Goal: Information Seeking & Learning: Learn about a topic

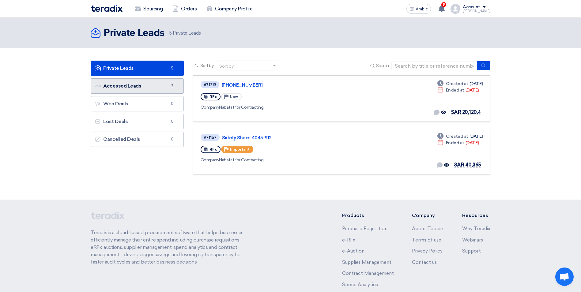
click at [133, 86] on font "Accessed Leads Accessed Leads" at bounding box center [118, 86] width 47 height 6
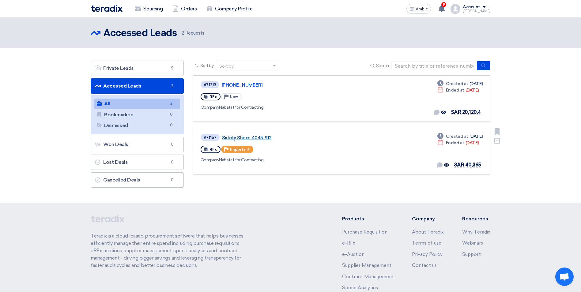
click at [242, 137] on link "Safety Shoes 4045-912" at bounding box center [298, 138] width 153 height 6
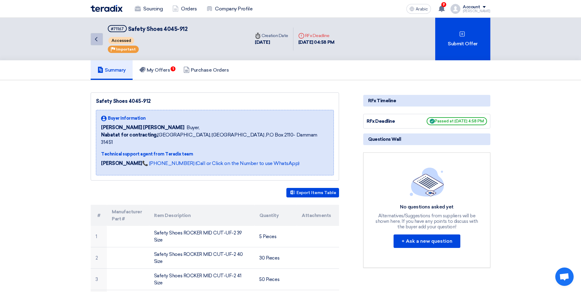
click at [100, 38] on link "Back" at bounding box center [97, 39] width 12 height 12
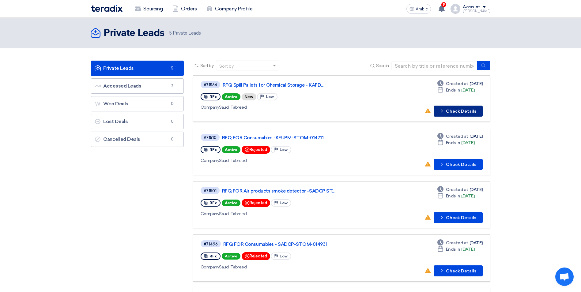
click at [451, 110] on font "Check Details" at bounding box center [461, 111] width 30 height 4
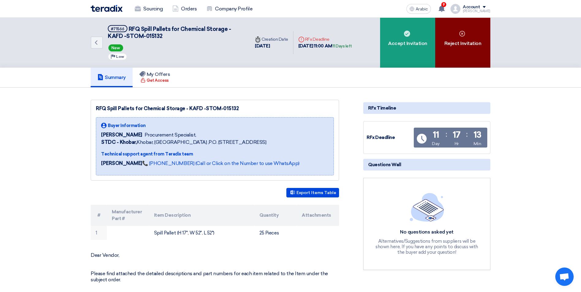
click at [461, 40] on div "Reject Invitation" at bounding box center [462, 43] width 55 height 50
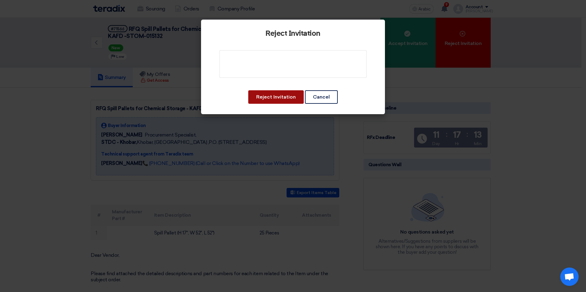
click at [279, 99] on button "Reject Invitation" at bounding box center [275, 96] width 55 height 13
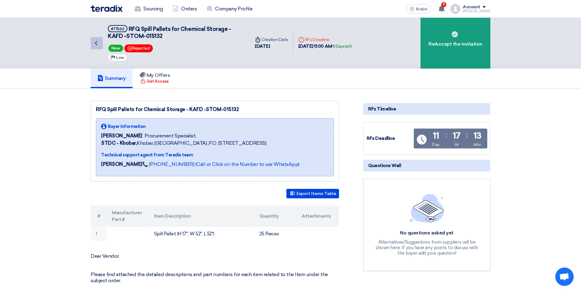
click at [98, 44] on icon "Back" at bounding box center [96, 43] width 7 height 7
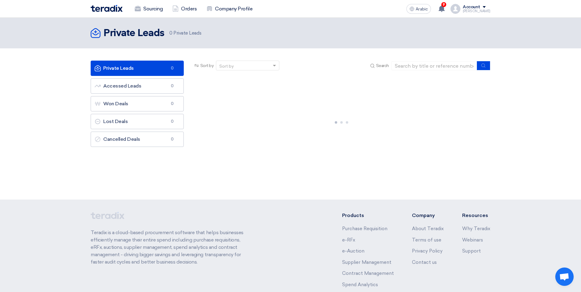
click at [130, 68] on font "Private Leads Private Leads" at bounding box center [114, 68] width 39 height 6
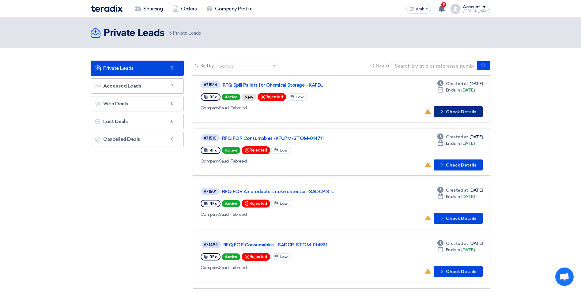
click at [464, 114] on font "Check Details" at bounding box center [461, 112] width 30 height 4
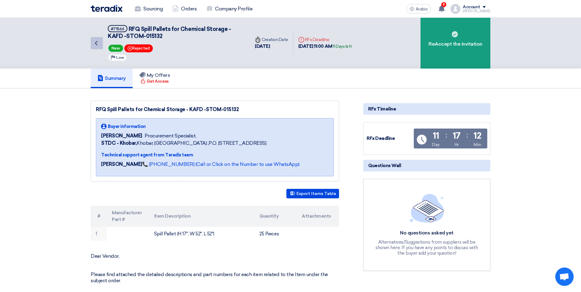
click at [97, 44] on icon "Back" at bounding box center [96, 43] width 7 height 7
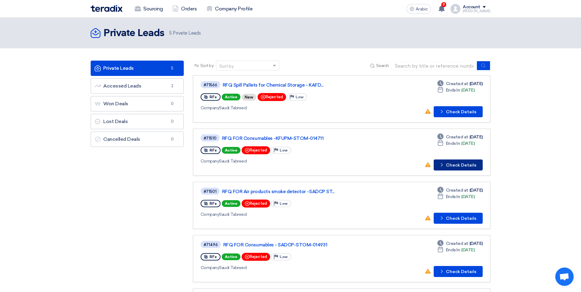
click at [467, 168] on button "Check details Check Details" at bounding box center [458, 165] width 49 height 11
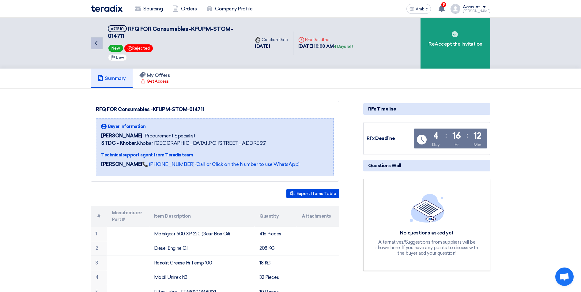
click at [97, 46] on icon "Back" at bounding box center [96, 43] width 7 height 7
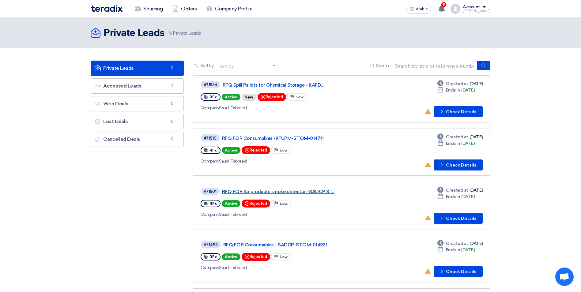
click at [314, 192] on link "RFQ FOR Air products smoke detector -SADCP ST..." at bounding box center [298, 192] width 153 height 6
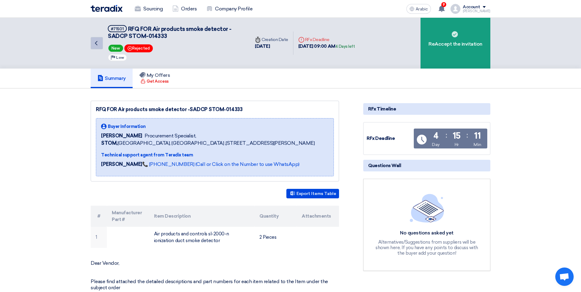
click at [97, 42] on icon "Back" at bounding box center [96, 43] width 7 height 7
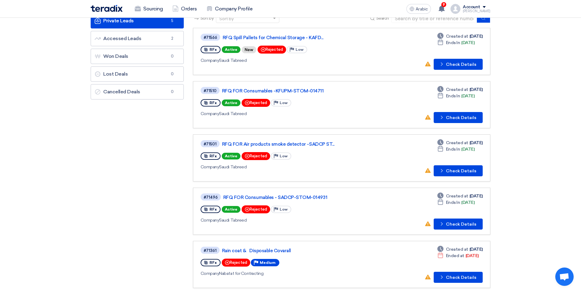
scroll to position [61, 0]
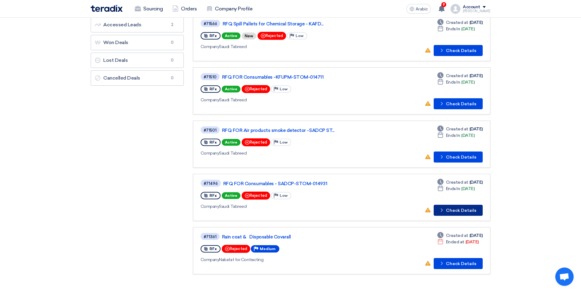
click at [469, 213] on font "Check Details" at bounding box center [461, 211] width 30 height 4
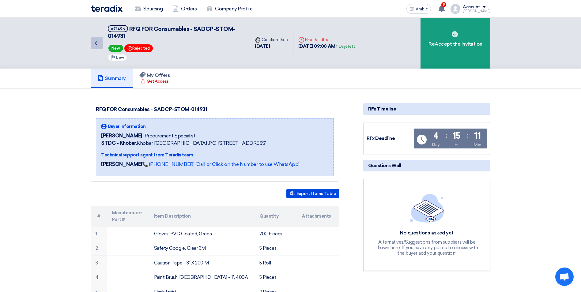
click at [100, 45] on link "Back" at bounding box center [97, 43] width 12 height 12
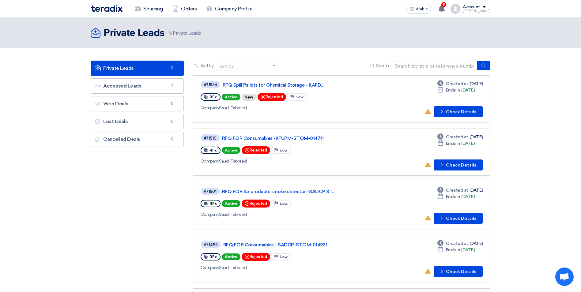
click at [117, 67] on font "Private Leads Private Leads" at bounding box center [114, 68] width 39 height 6
click at [122, 86] on font "Accessed Leads Accessed Leads" at bounding box center [118, 86] width 47 height 6
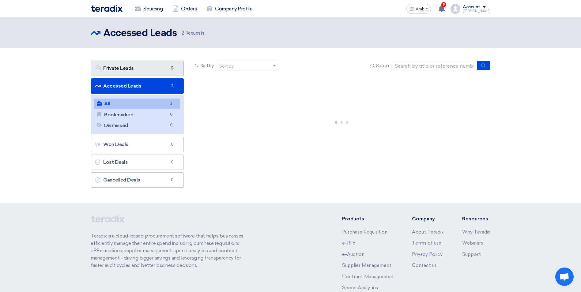
click at [118, 70] on font "Private Leads Private Leads" at bounding box center [114, 68] width 39 height 6
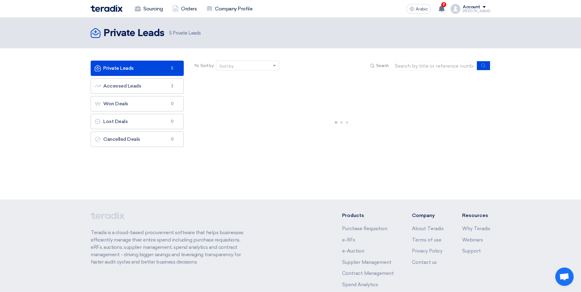
click at [173, 67] on span "5" at bounding box center [172, 68] width 7 height 6
click at [118, 70] on font "Private Leads Private Leads" at bounding box center [114, 68] width 39 height 6
click at [187, 9] on font "Orders" at bounding box center [189, 8] width 16 height 7
